Goal: Task Accomplishment & Management: Use online tool/utility

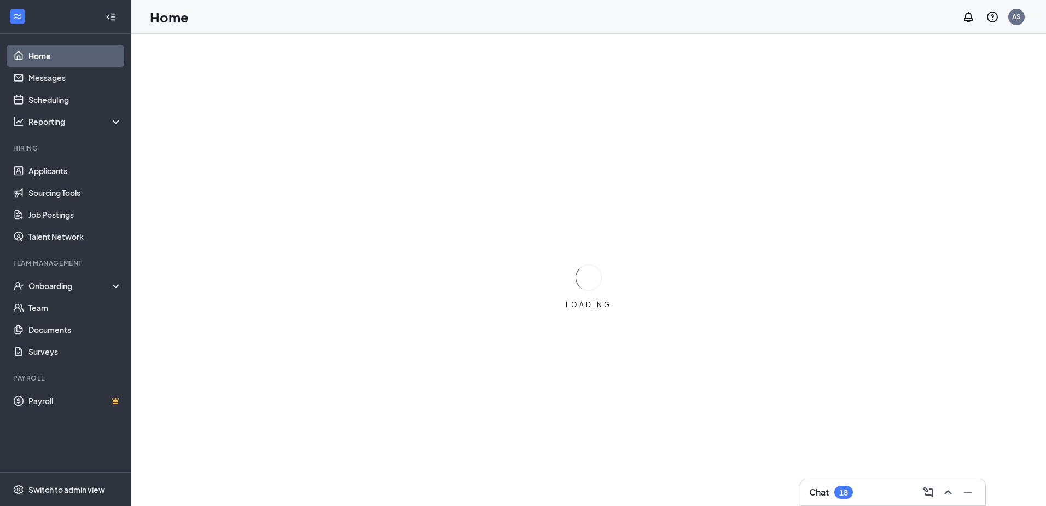
drag, startPoint x: 0, startPoint y: 0, endPoint x: 468, endPoint y: 170, distance: 497.8
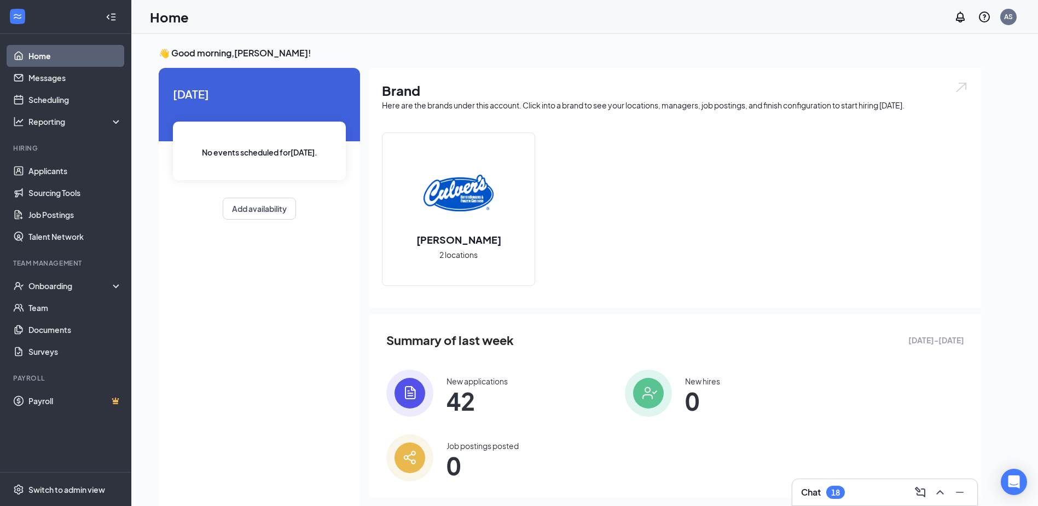
click at [480, 391] on span "42" at bounding box center [477, 401] width 61 height 20
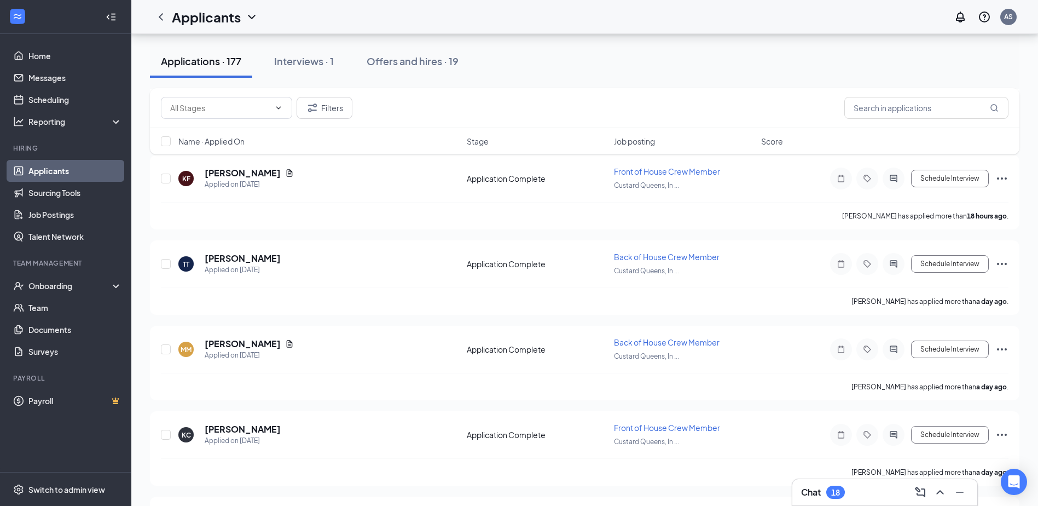
scroll to position [274, 0]
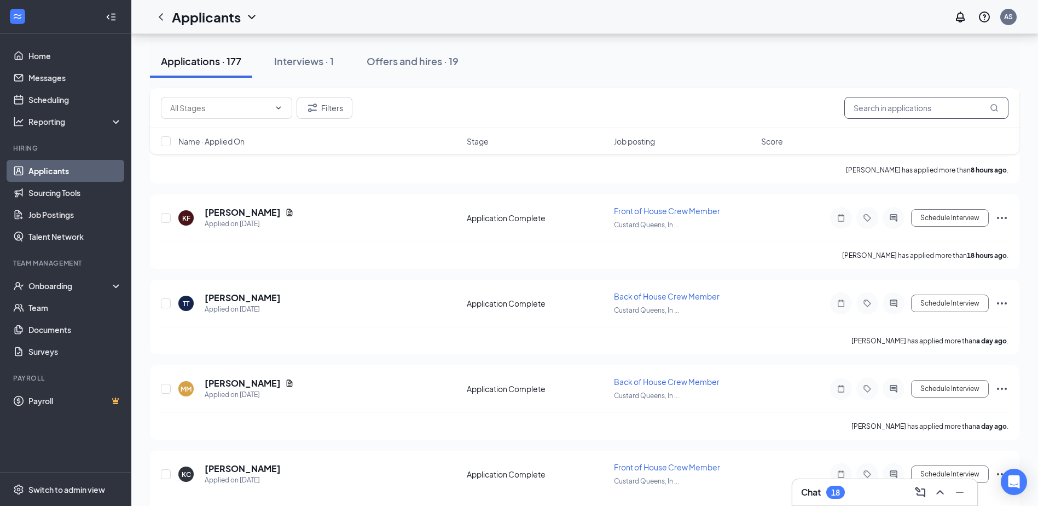
click at [919, 107] on input "text" at bounding box center [926, 108] width 164 height 22
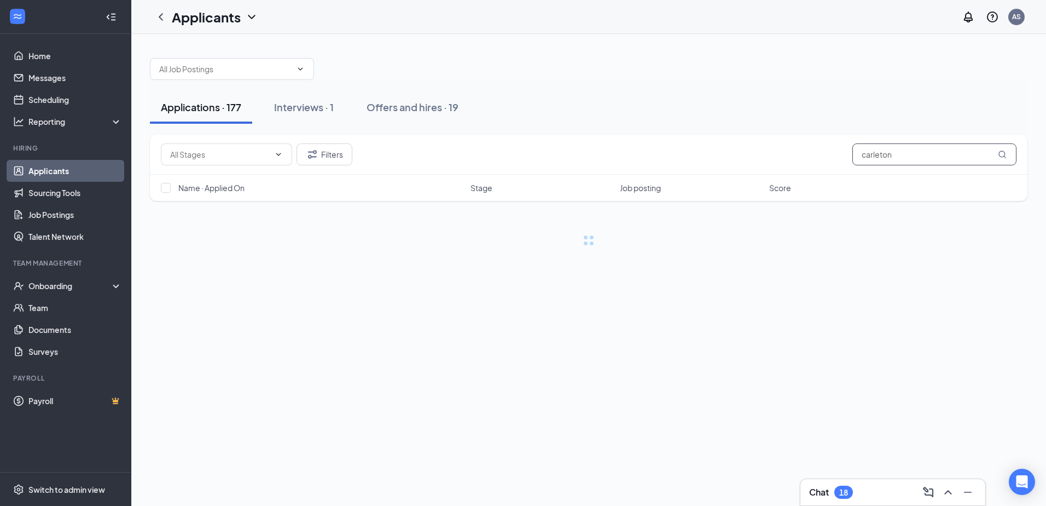
type input "carleton"
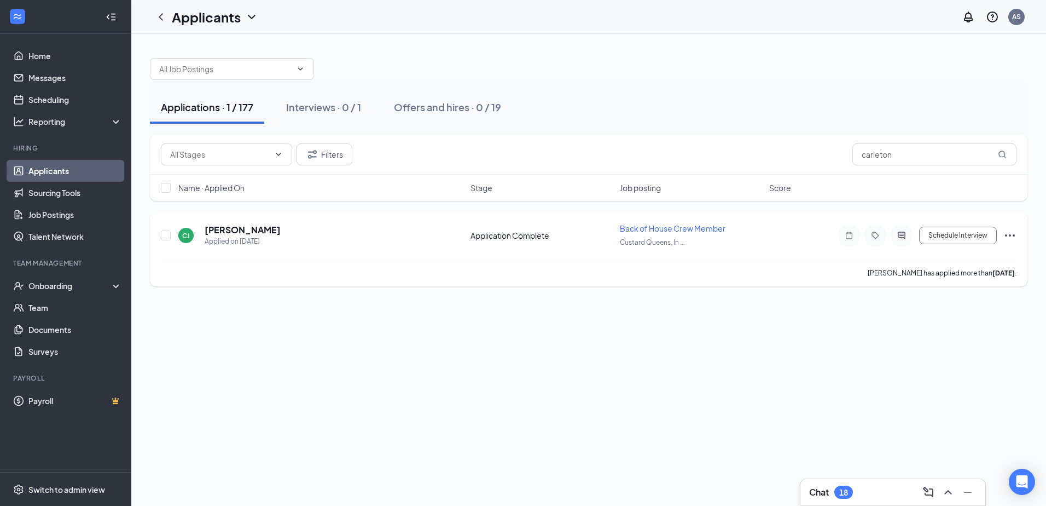
click at [624, 234] on div "Back of House Crew Member Custard Queens, In ..." at bounding box center [691, 235] width 143 height 25
click at [625, 231] on span "Back of House Crew Member" at bounding box center [673, 228] width 106 height 10
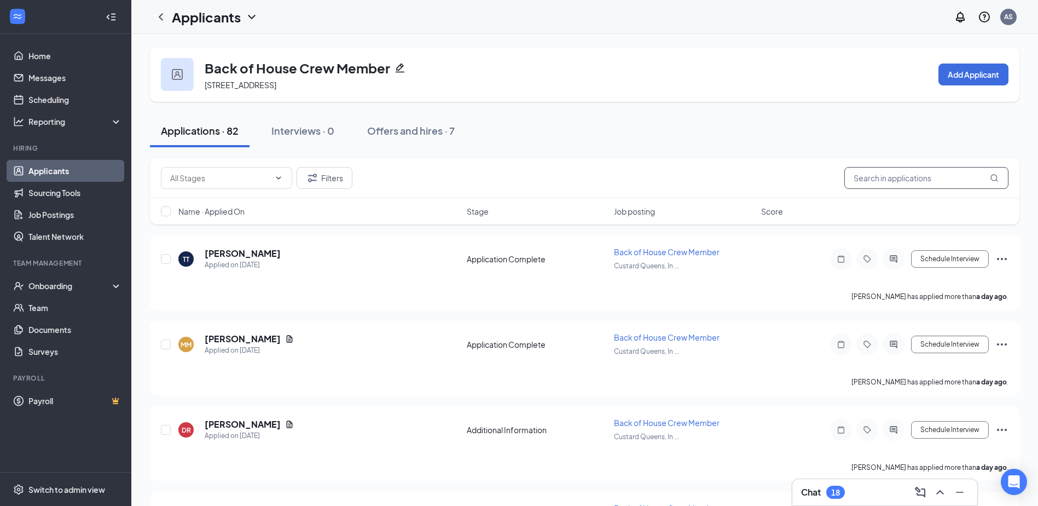
click at [912, 182] on input "text" at bounding box center [926, 178] width 164 height 22
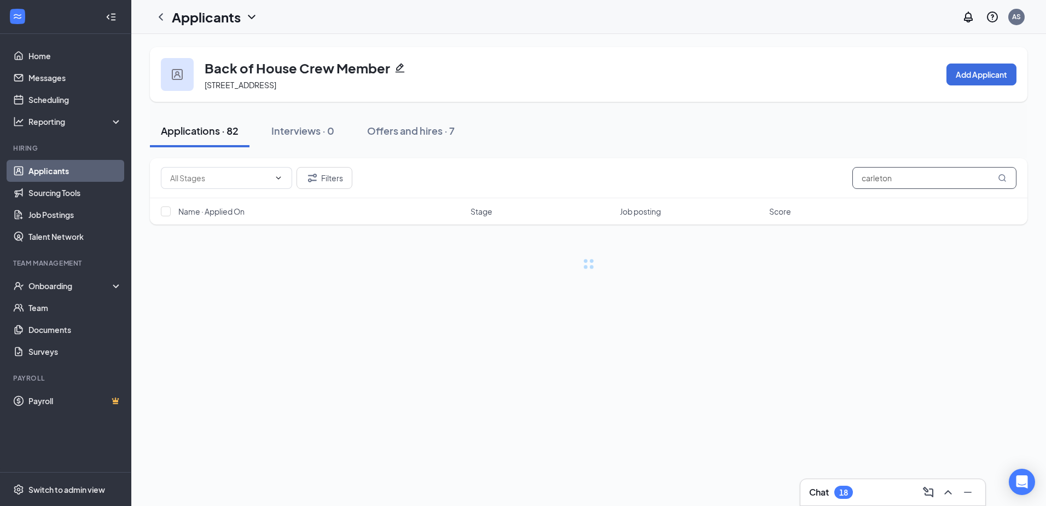
type input "carleton"
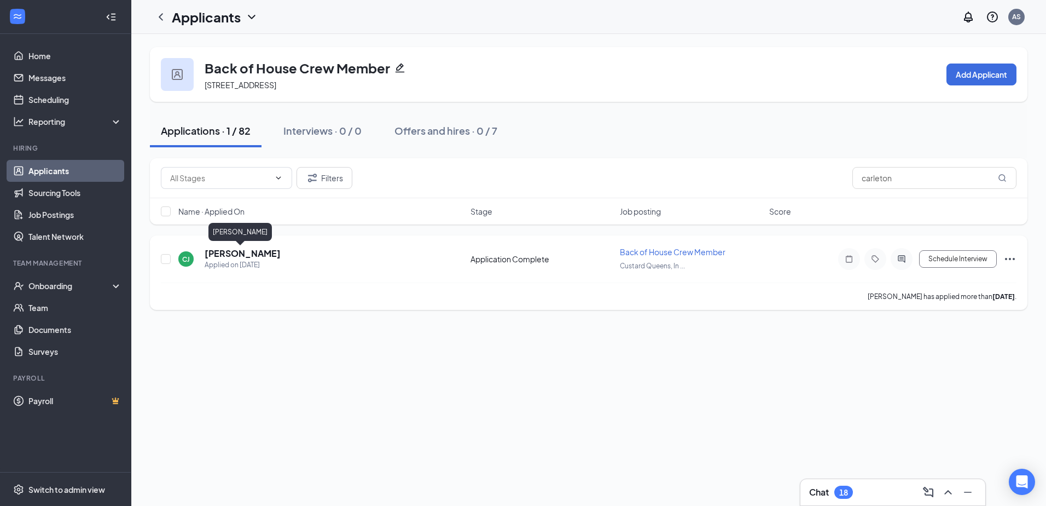
click at [224, 255] on h5 "[PERSON_NAME]" at bounding box center [243, 253] width 76 height 12
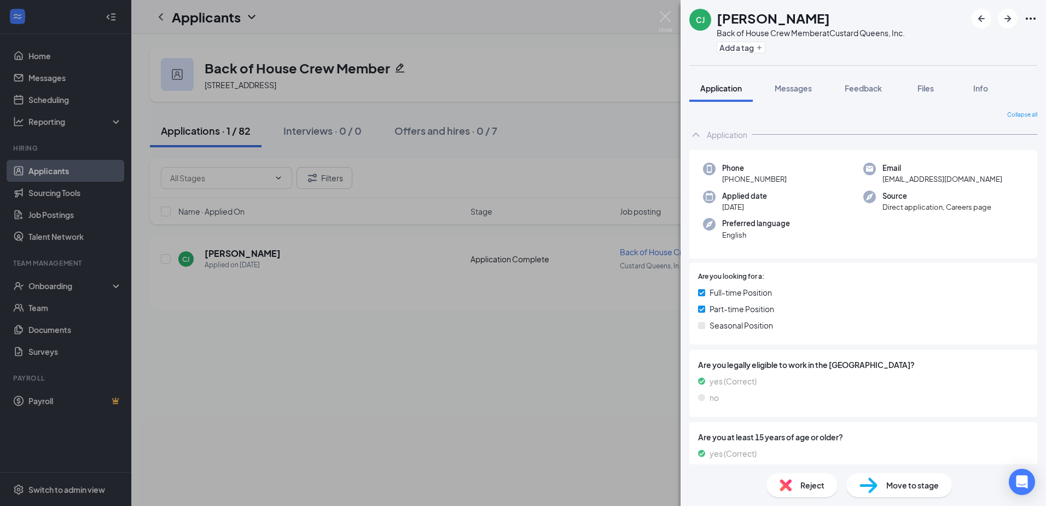
click at [707, 22] on div "CJ" at bounding box center [700, 20] width 22 height 22
click at [1028, 16] on icon "Ellipses" at bounding box center [1030, 18] width 13 height 13
click at [993, 38] on div "[PERSON_NAME] Back of House Crew Member at Custard Queens, Inc. Add a tag" at bounding box center [864, 32] width 366 height 65
click at [1033, 19] on icon "Ellipses" at bounding box center [1030, 18] width 13 height 13
click at [984, 45] on link "View full application" at bounding box center [972, 43] width 118 height 11
